Goal: Task Accomplishment & Management: Use online tool/utility

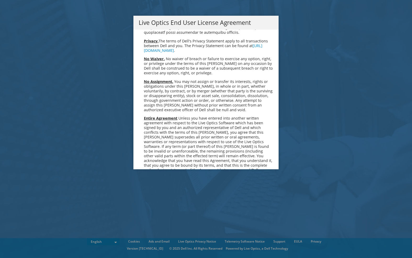
scroll to position [1976, 0]
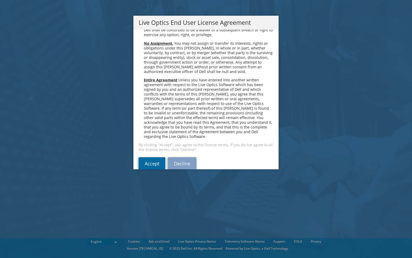
click at [150, 157] on link "Accept" at bounding box center [151, 163] width 27 height 13
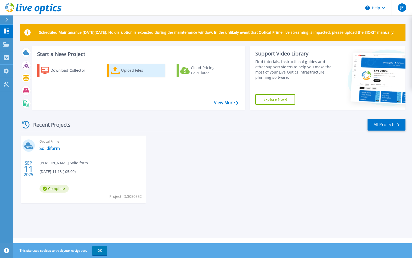
click at [131, 71] on div "Upload Files" at bounding box center [142, 70] width 42 height 10
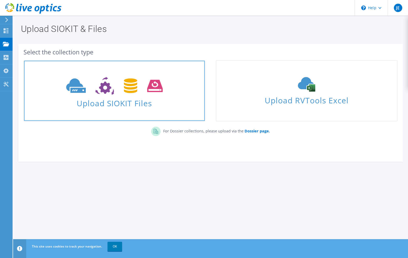
click at [105, 99] on span "Upload SIOKIT Files" at bounding box center [114, 101] width 181 height 11
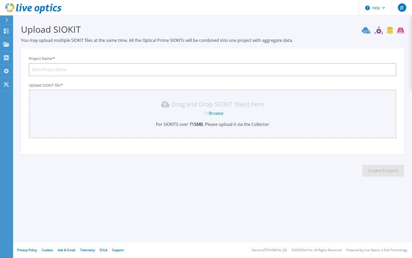
click at [98, 67] on input "Project Name *" at bounding box center [212, 69] width 367 height 13
type input "Solidiform"
click at [218, 119] on div "Drag and Drop SIOKIT file(s) here Or Browse For SIOKITS over 715 MB , Please up…" at bounding box center [212, 113] width 361 height 27
click at [216, 113] on link "Browse" at bounding box center [215, 113] width 15 height 6
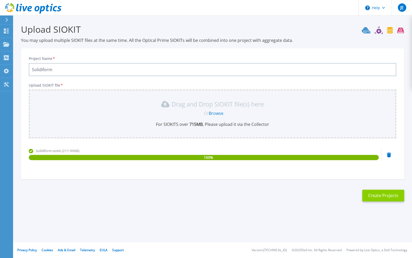
click at [373, 195] on button "Create Projects" at bounding box center [383, 195] width 42 height 12
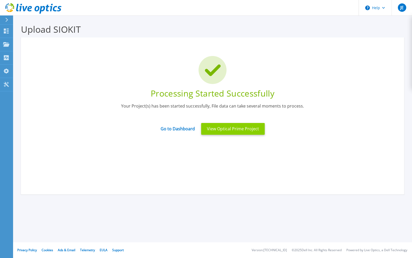
click at [236, 130] on button "View Optical Prime Project" at bounding box center [232, 129] width 63 height 12
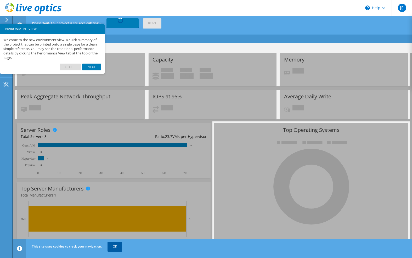
click at [114, 247] on link "OK" at bounding box center [114, 245] width 15 height 9
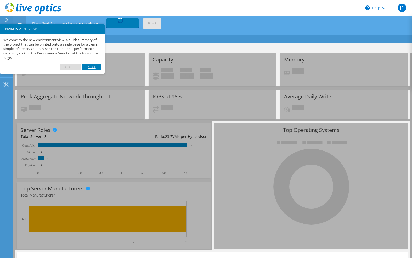
click at [92, 66] on link "Next" at bounding box center [91, 66] width 19 height 7
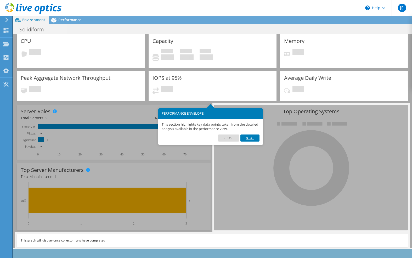
click at [252, 137] on link "Next" at bounding box center [249, 137] width 19 height 7
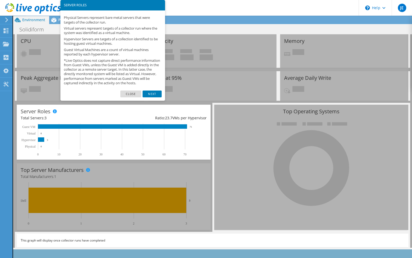
click at [155, 97] on link "Next" at bounding box center [151, 93] width 19 height 7
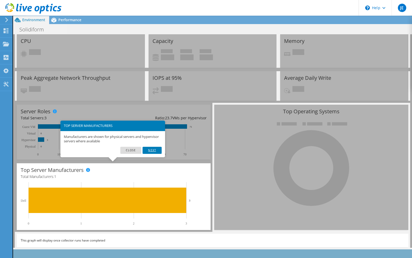
click at [152, 149] on link "Next" at bounding box center [151, 150] width 19 height 7
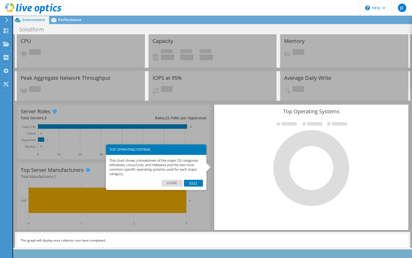
click at [192, 182] on link "Next" at bounding box center [193, 182] width 19 height 7
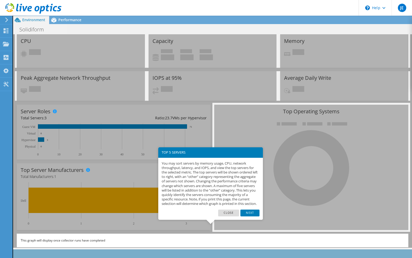
scroll to position [3, 0]
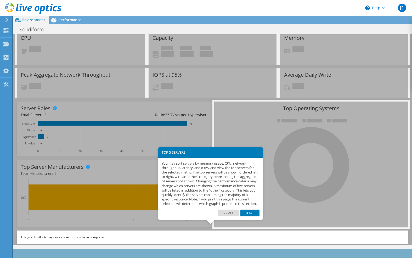
click at [253, 216] on link "Next" at bounding box center [249, 212] width 19 height 7
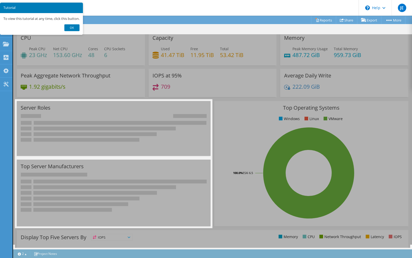
scroll to position [3, 0]
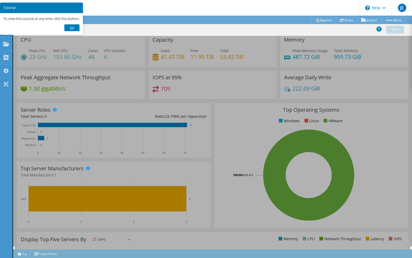
click at [71, 28] on link "Ok" at bounding box center [71, 27] width 15 height 7
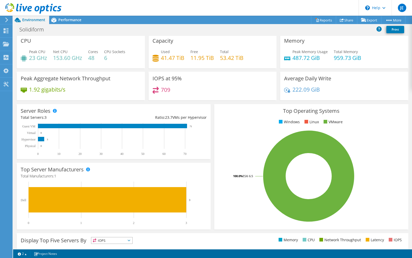
scroll to position [0, 0]
